Goal: Obtain resource: Download file/media

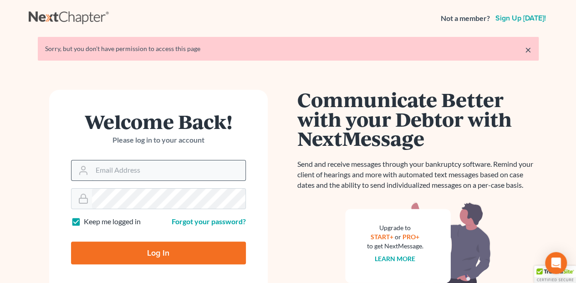
click at [114, 170] on input "Email Address" at bounding box center [168, 170] width 153 height 20
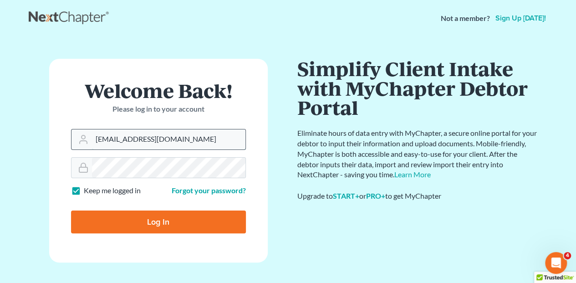
type input "[EMAIL_ADDRESS][DOMAIN_NAME]"
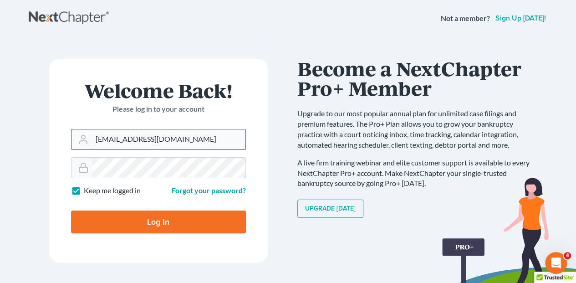
click at [71, 210] on input "Log In" at bounding box center [158, 221] width 175 height 23
type input "Thinking..."
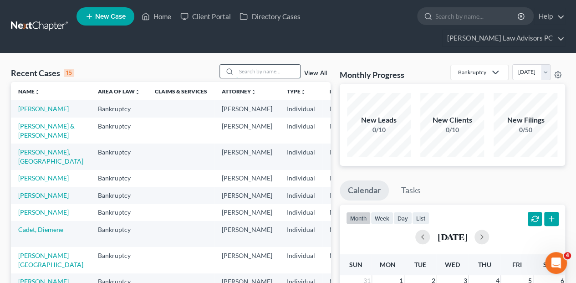
click at [257, 65] on input "search" at bounding box center [268, 71] width 64 height 13
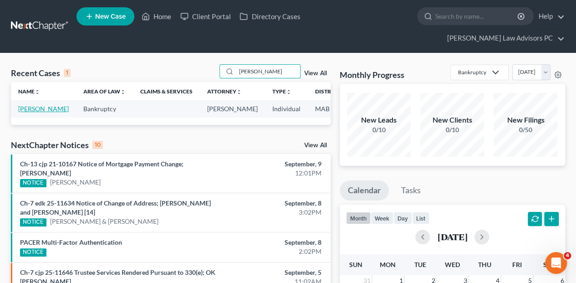
type input "griffith"
click at [28, 105] on link "Griffith-Bolden, Nylah" at bounding box center [43, 109] width 51 height 8
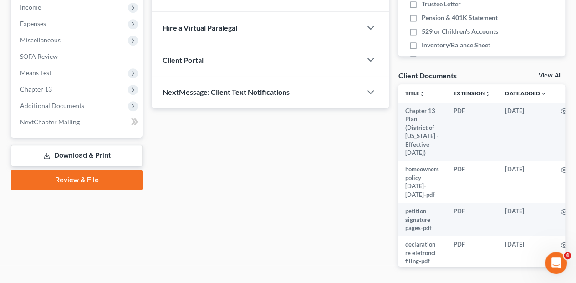
scroll to position [324, 0]
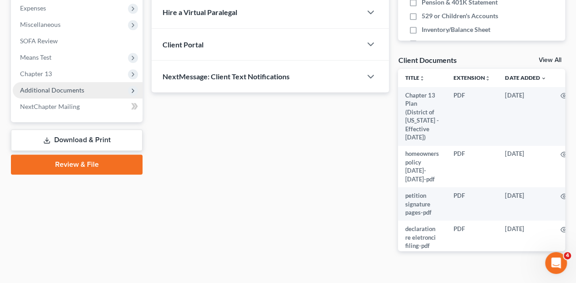
click at [47, 86] on span "Additional Documents" at bounding box center [52, 90] width 64 height 8
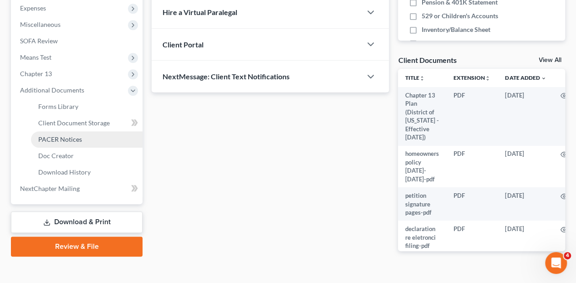
click at [61, 135] on span "PACER Notices" at bounding box center [60, 139] width 44 height 8
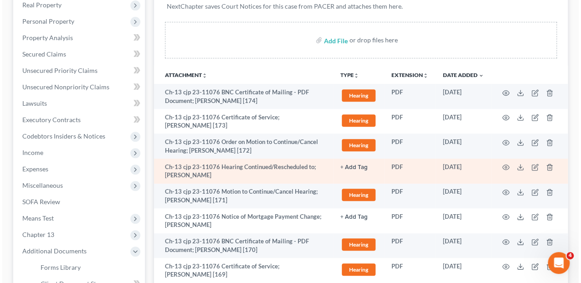
scroll to position [182, 0]
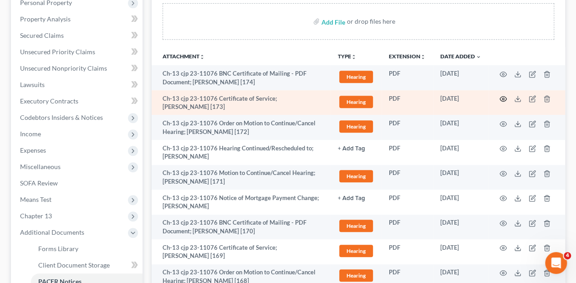
click at [502, 98] on circle "button" at bounding box center [503, 99] width 2 height 2
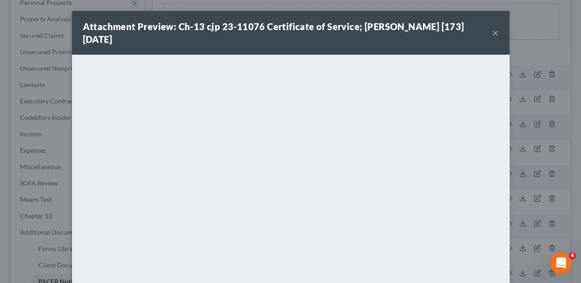
scroll to position [110, 0]
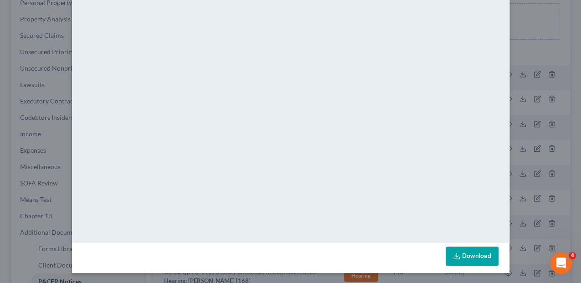
click at [470, 258] on link "Download" at bounding box center [471, 255] width 53 height 19
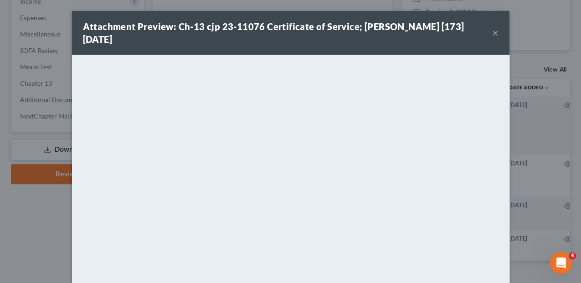
click at [494, 32] on button "×" at bounding box center [495, 32] width 6 height 11
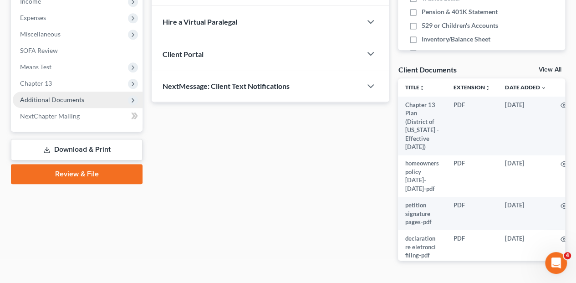
click at [45, 96] on span "Additional Documents" at bounding box center [52, 100] width 64 height 8
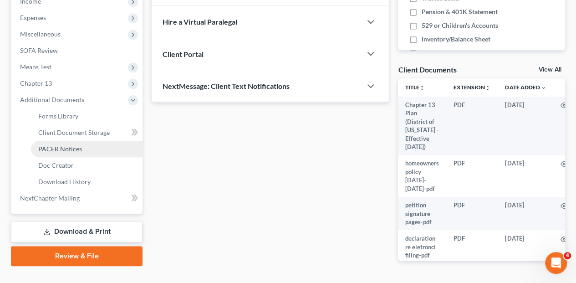
click at [57, 145] on span "PACER Notices" at bounding box center [60, 149] width 44 height 8
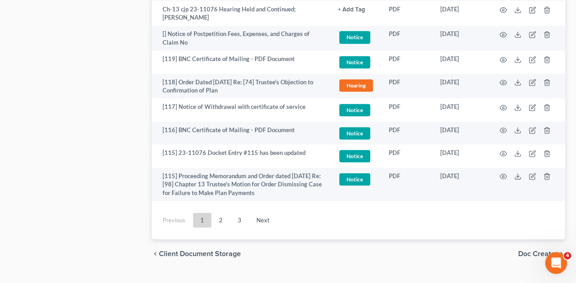
scroll to position [1915, 0]
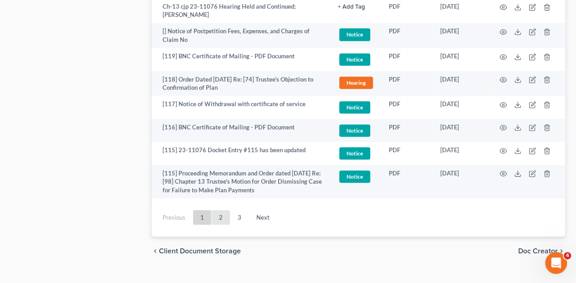
click at [219, 210] on link "2" at bounding box center [221, 217] width 18 height 15
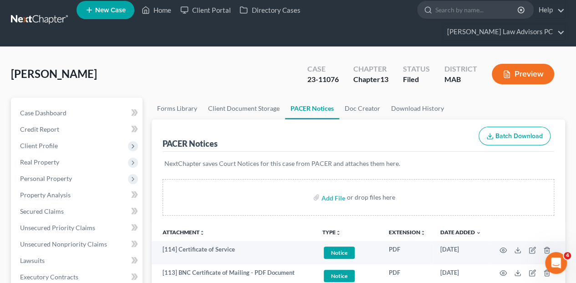
scroll to position [0, 0]
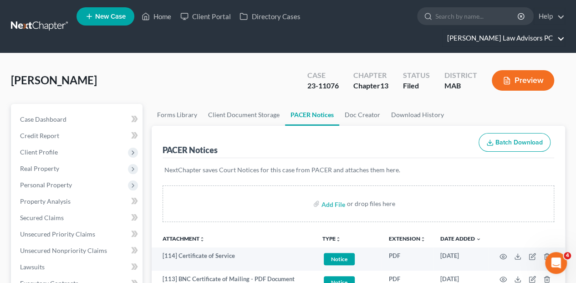
click at [516, 30] on link "Bretta Law Advisors PC" at bounding box center [504, 38] width 122 height 16
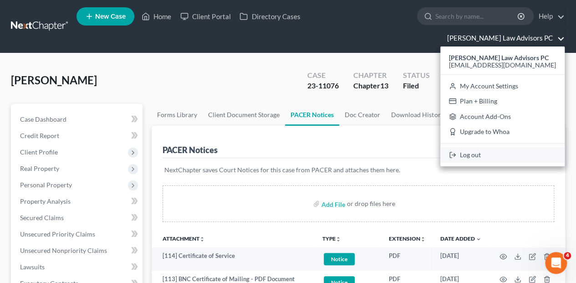
click at [506, 147] on link "Log out" at bounding box center [502, 154] width 124 height 15
